Goal: Unclear: Browse casually

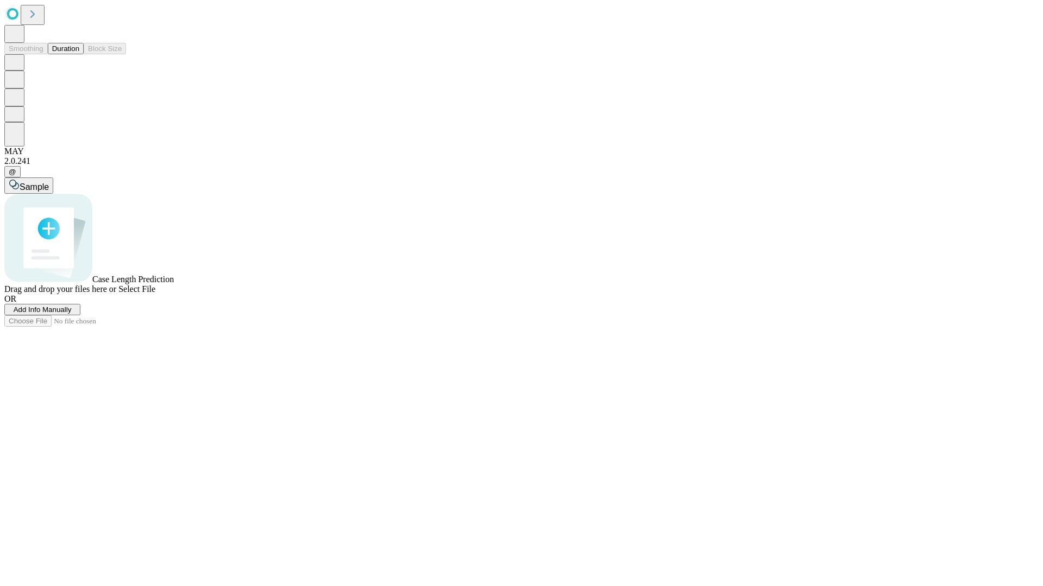
click at [79, 54] on button "Duration" at bounding box center [66, 48] width 36 height 11
click at [155, 294] on span "Select File" at bounding box center [136, 289] width 37 height 9
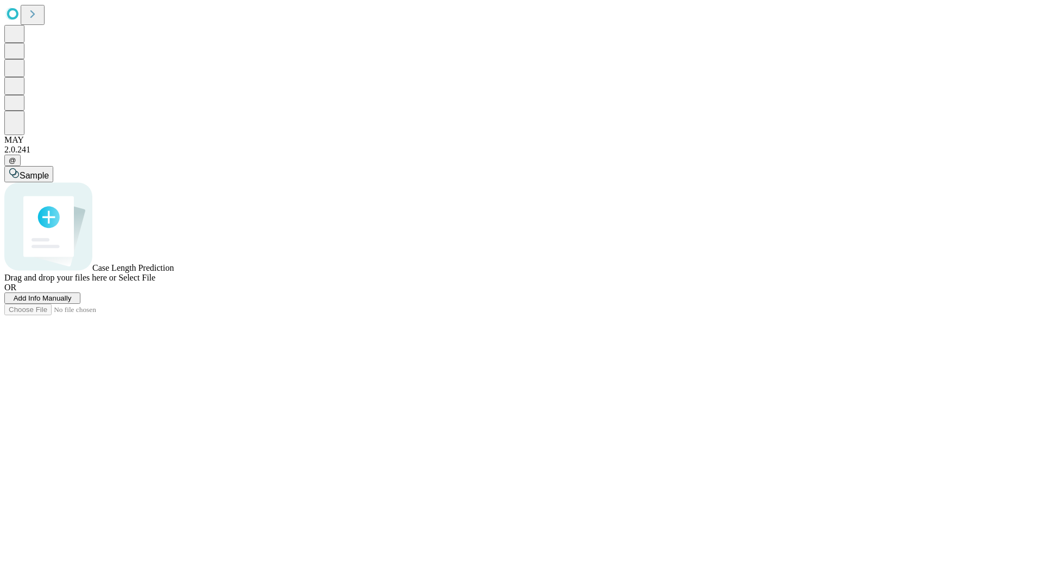
click at [155, 282] on span "Select File" at bounding box center [136, 277] width 37 height 9
